Goal: Task Accomplishment & Management: Use online tool/utility

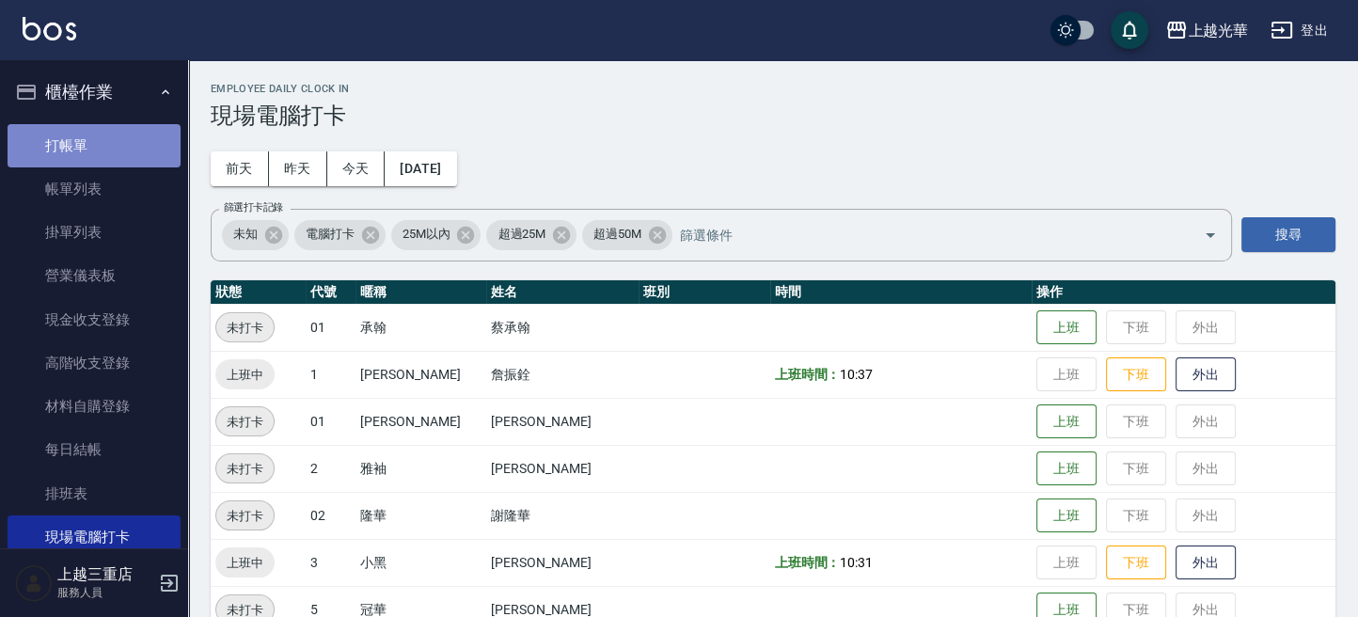
click at [99, 150] on link "打帳單" at bounding box center [94, 145] width 173 height 43
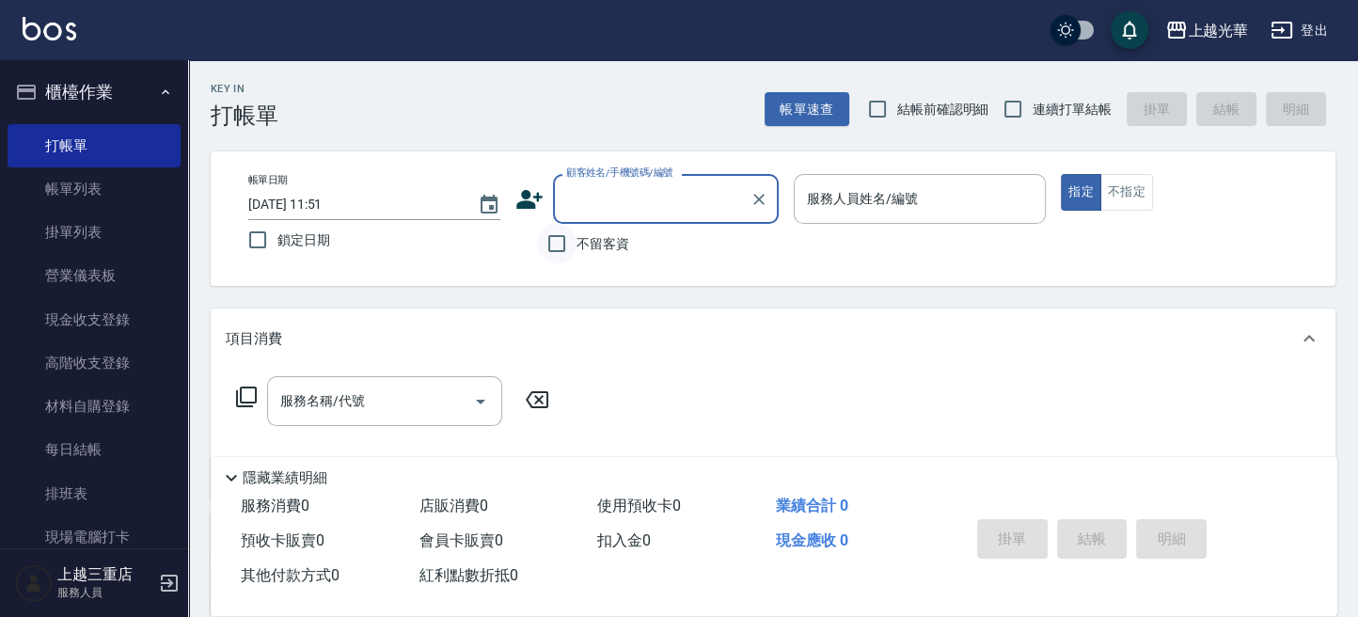
click at [557, 239] on input "不留客資" at bounding box center [557, 244] width 40 height 40
checkbox input "true"
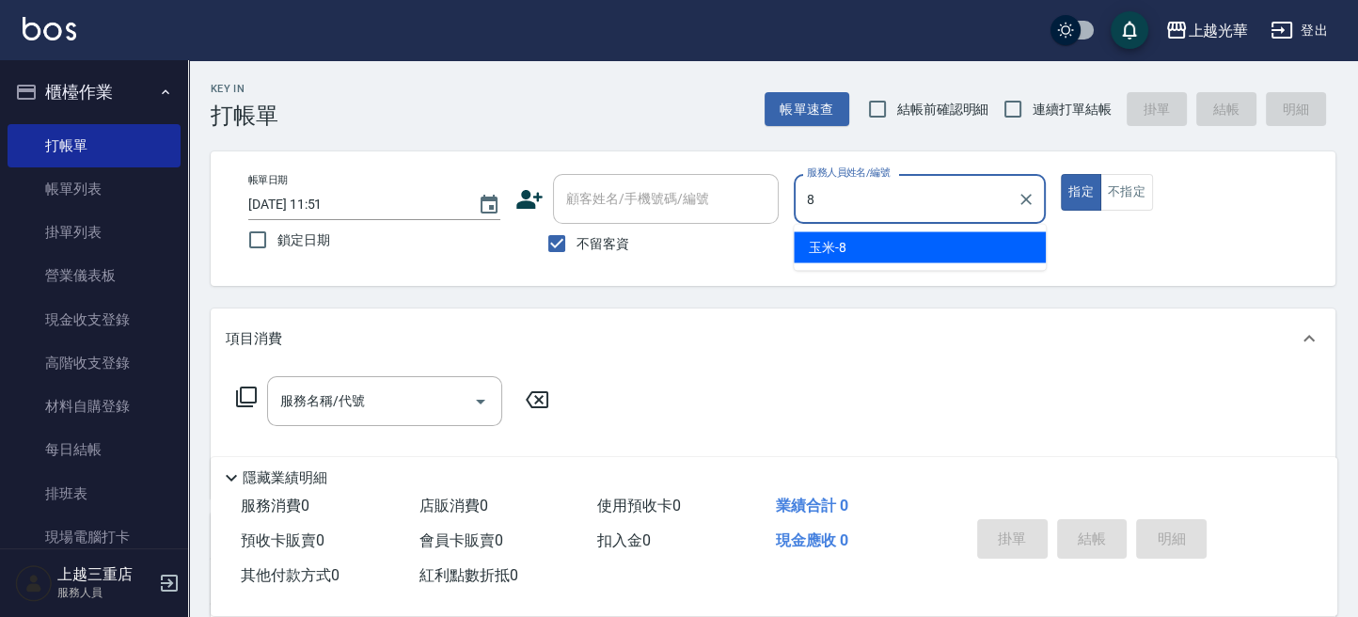
type input "玉米-8"
type button "true"
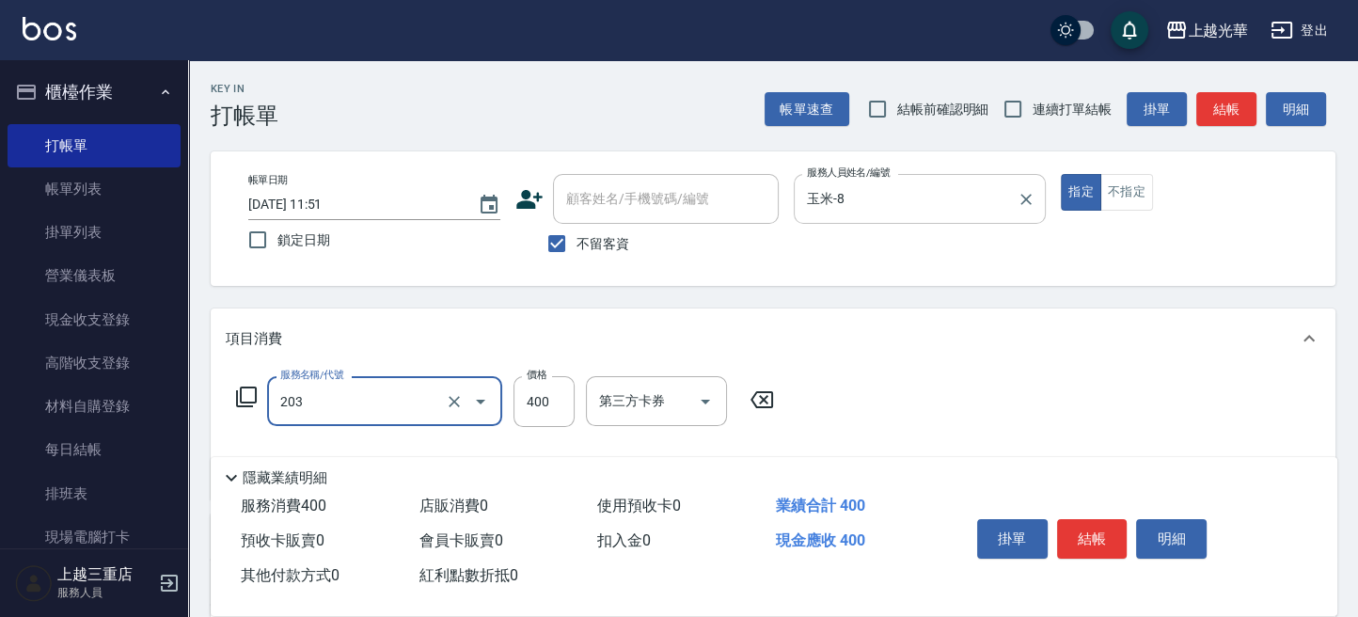
type input "指定單剪(203)"
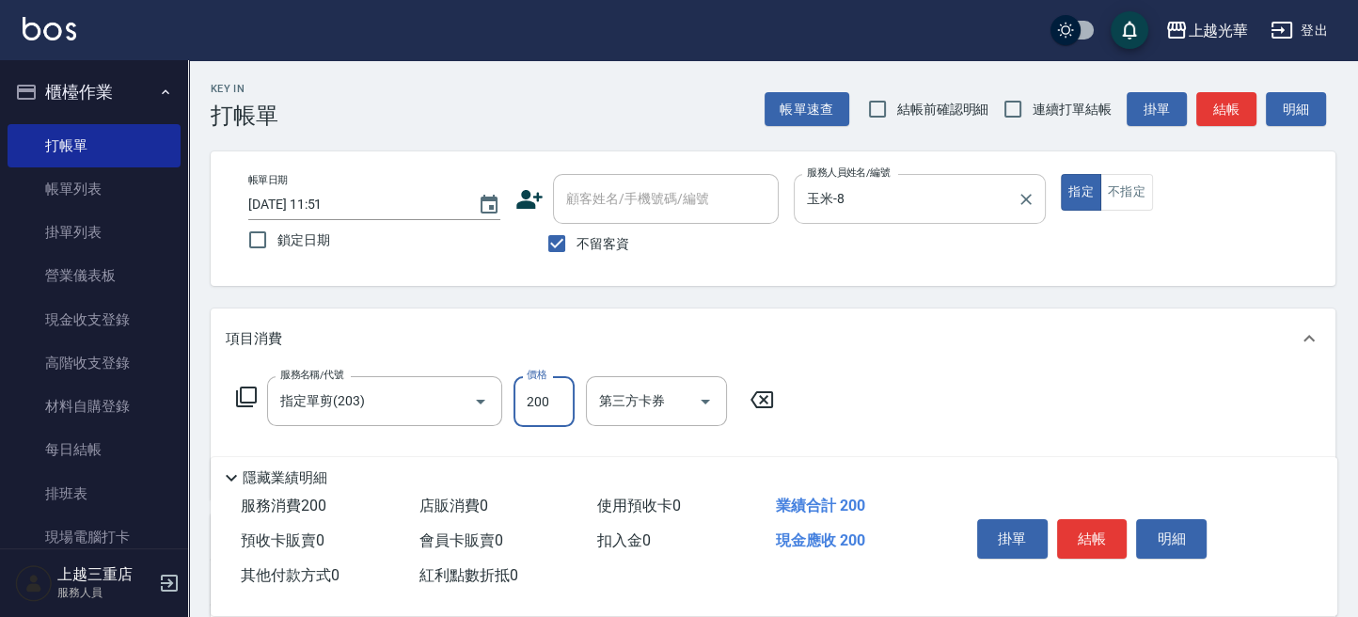
type input "200"
click at [1240, 110] on button "結帳" at bounding box center [1226, 109] width 60 height 35
